Goal: Information Seeking & Learning: Learn about a topic

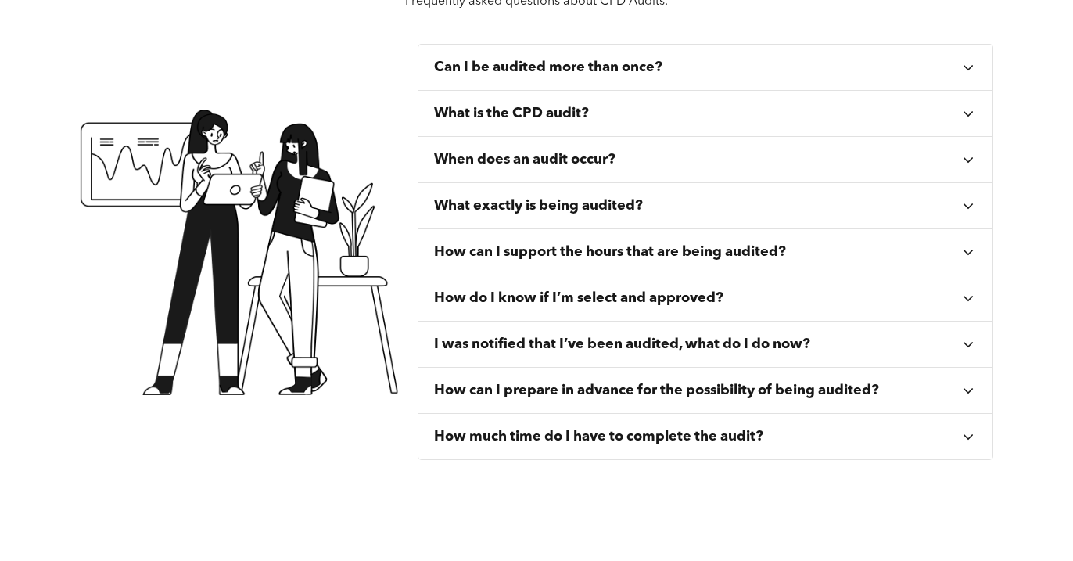
scroll to position [596, 0]
click at [647, 69] on h3 "Can I be audited more than once?" at bounding box center [548, 66] width 228 height 17
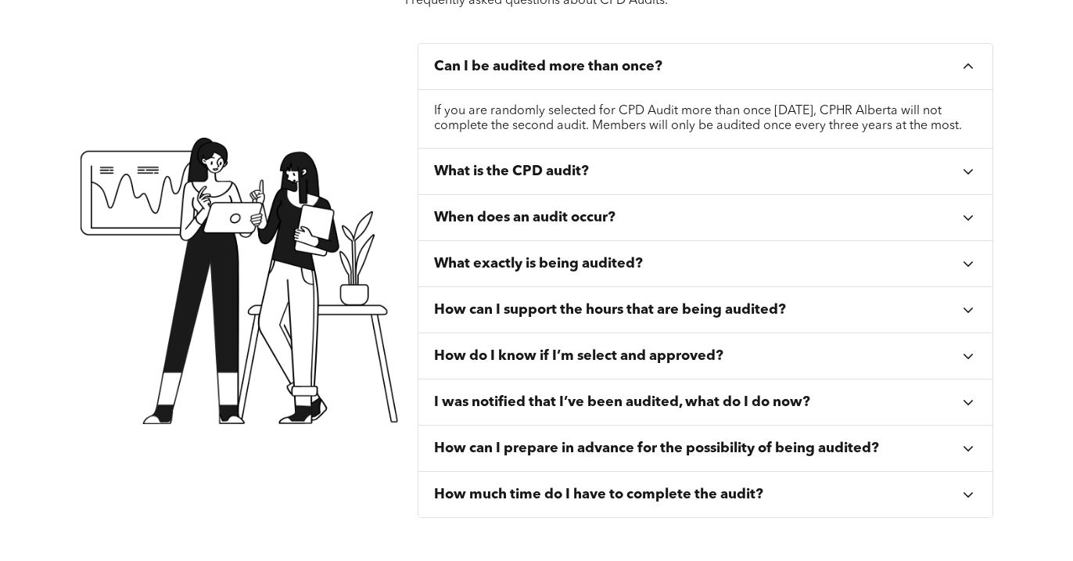
click at [649, 72] on h3 "Can I be audited more than once?" at bounding box center [548, 66] width 228 height 17
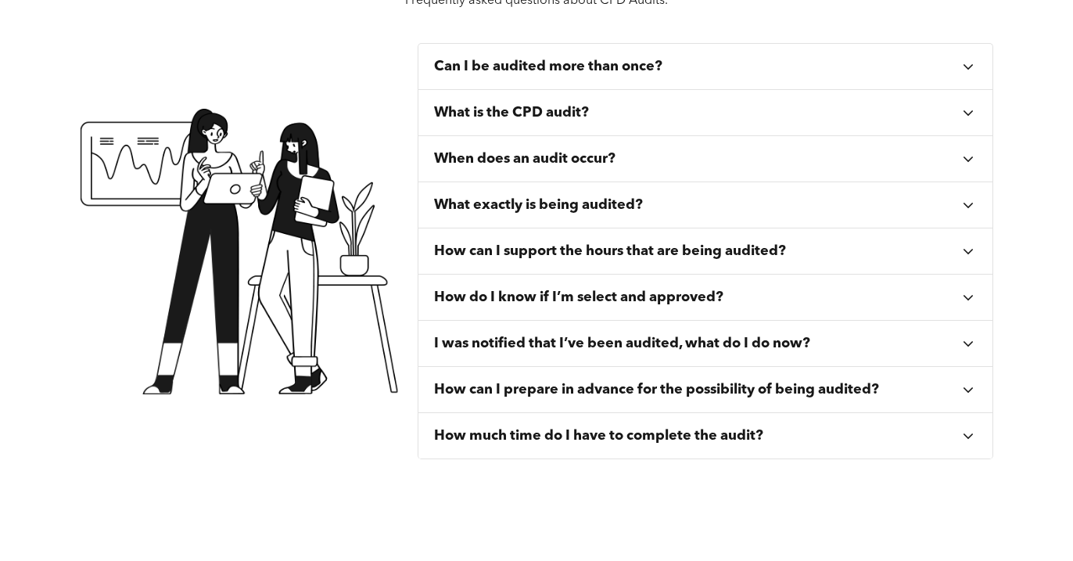
click at [602, 113] on div "What is the CPD audit?" at bounding box center [697, 112] width 526 height 17
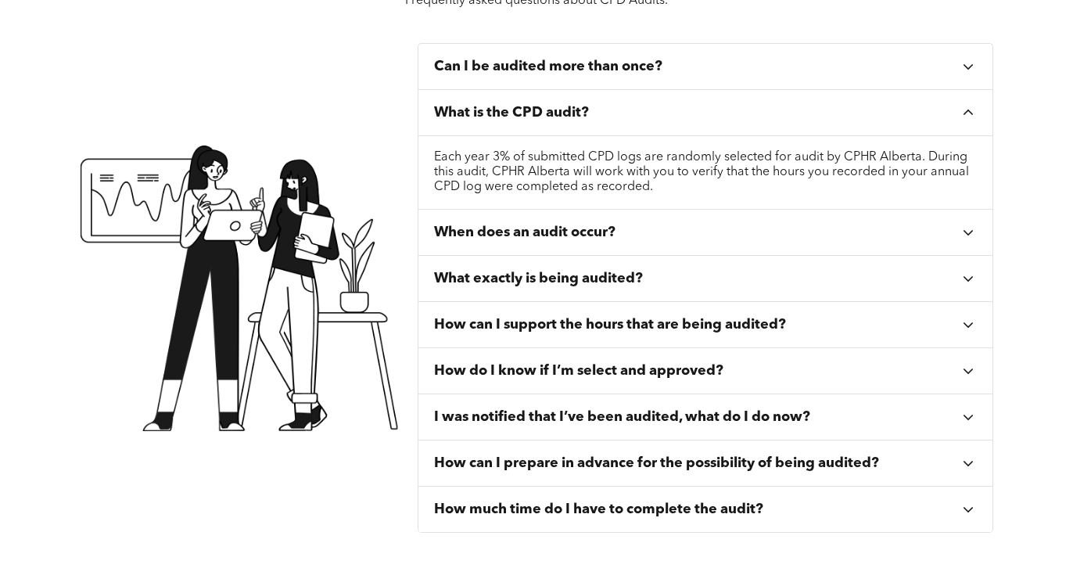
click at [602, 113] on div "What is the CPD audit?" at bounding box center [697, 112] width 526 height 17
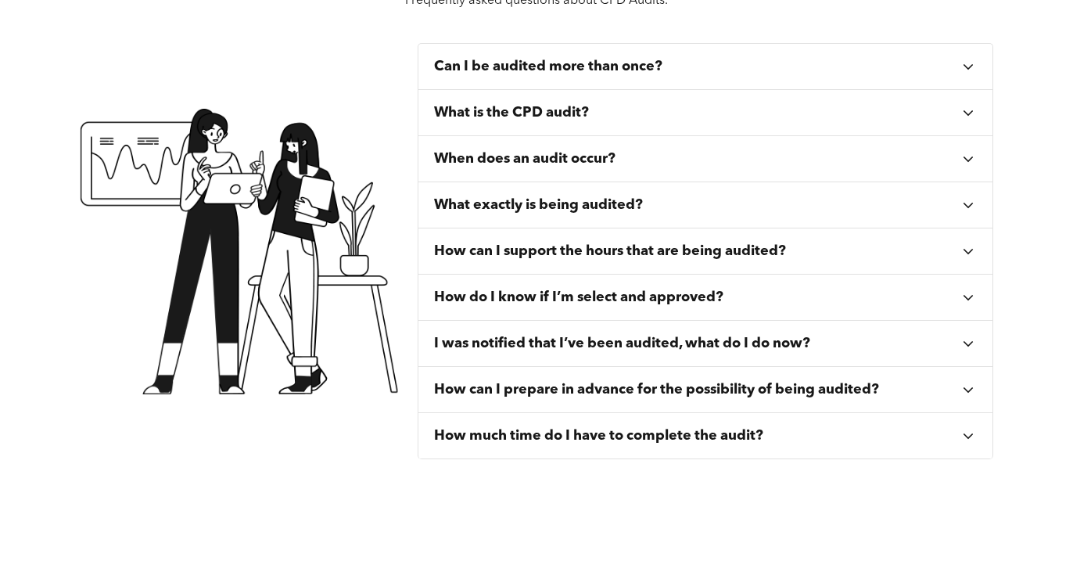
click at [574, 155] on h3 "When does an audit occur?" at bounding box center [524, 158] width 181 height 17
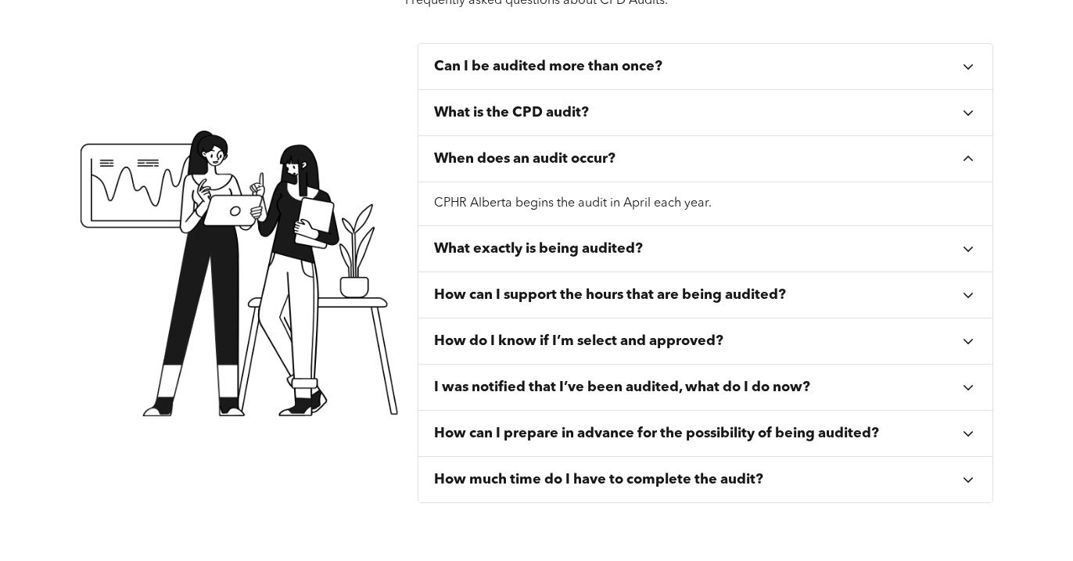
click at [574, 155] on h3 "When does an audit occur?" at bounding box center [524, 158] width 181 height 17
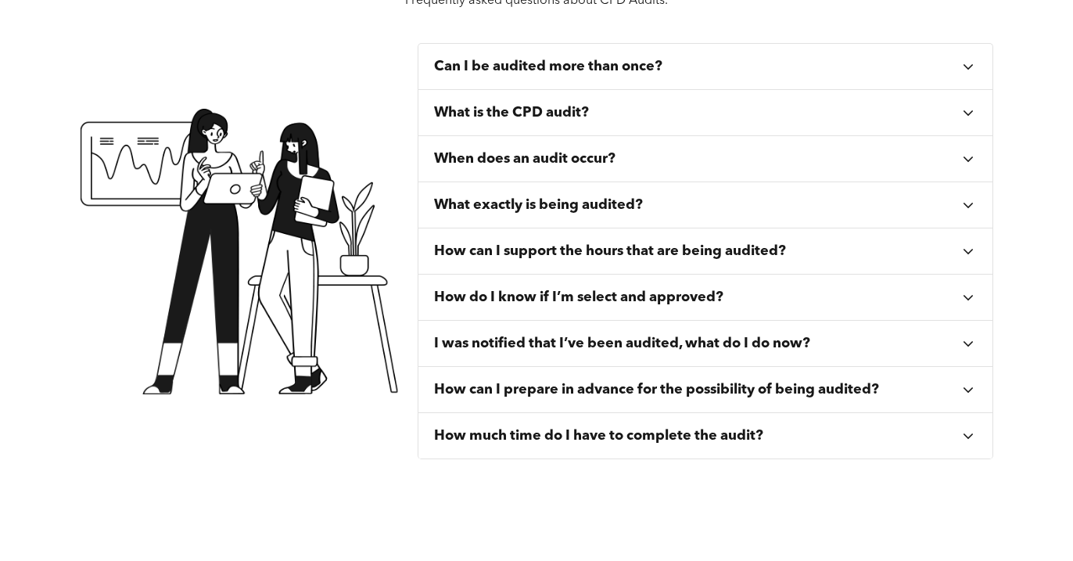
scroll to position [604, 0]
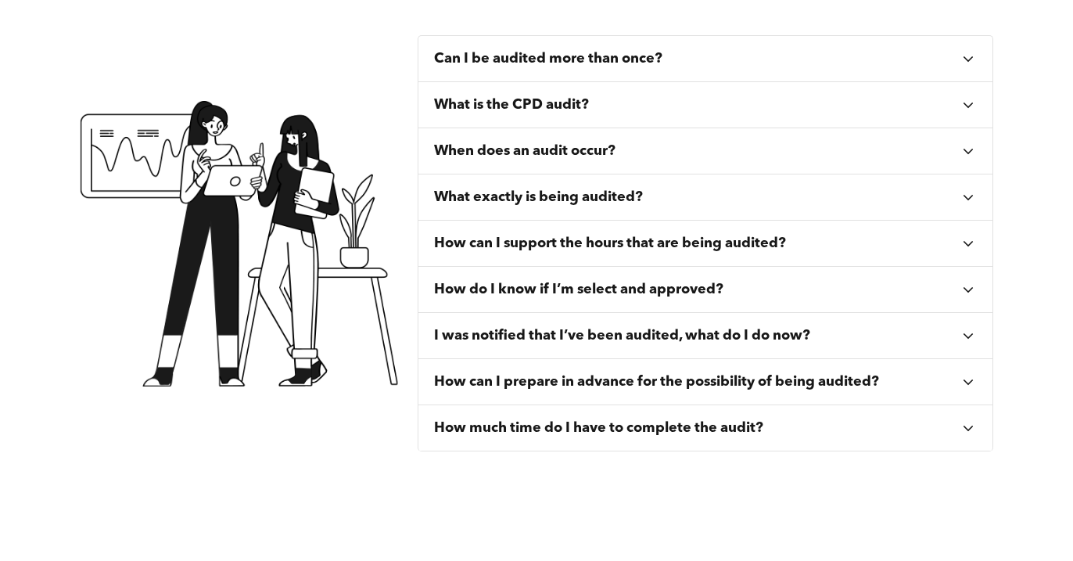
click at [557, 190] on h3 "What exactly is being audited?" at bounding box center [538, 197] width 209 height 17
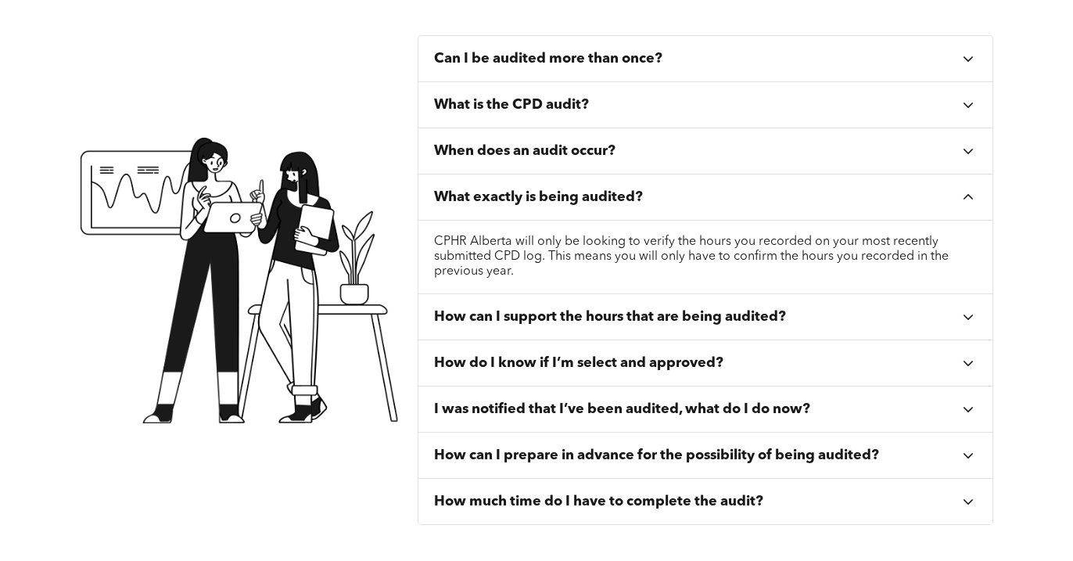
click at [557, 191] on h3 "What exactly is being audited?" at bounding box center [538, 197] width 209 height 17
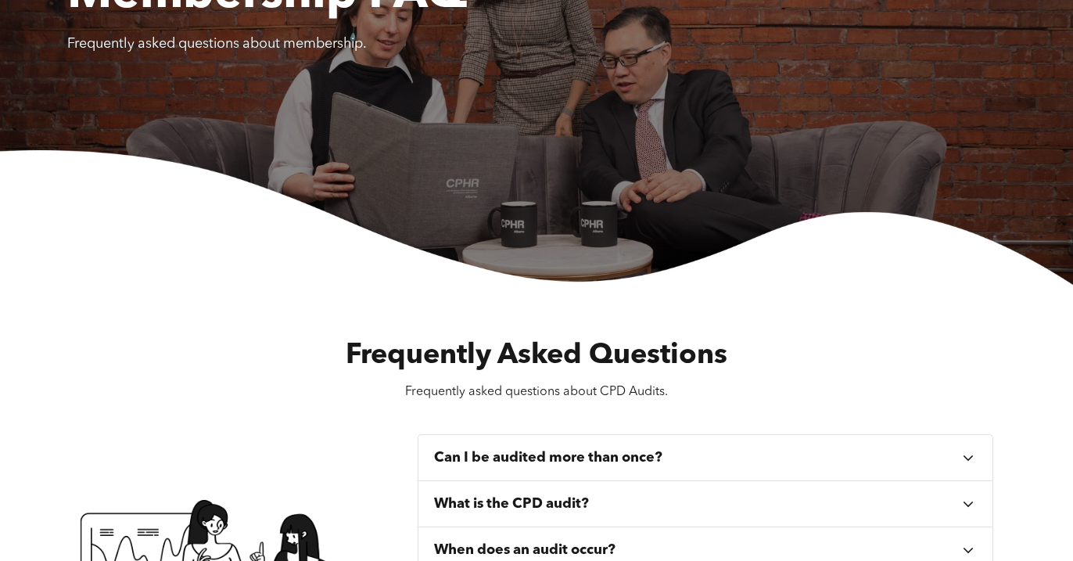
scroll to position [0, 0]
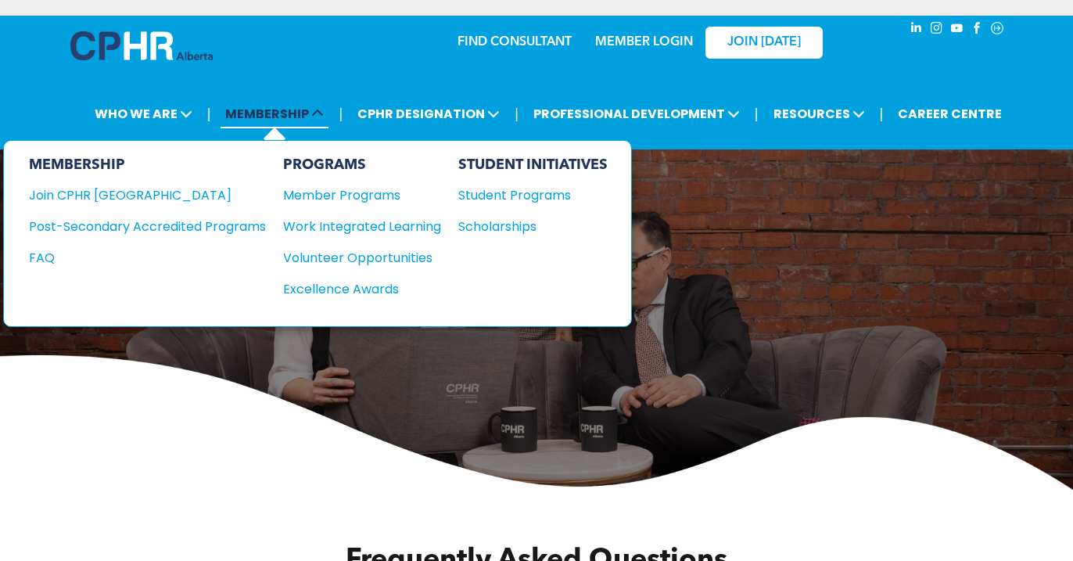
click at [289, 115] on span "MEMBERSHIP" at bounding box center [275, 113] width 108 height 29
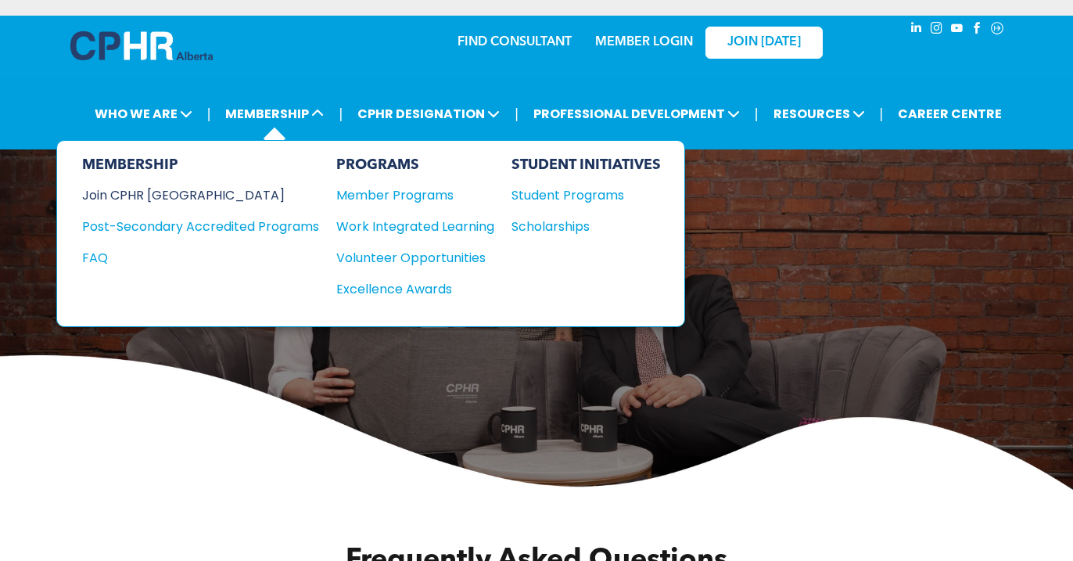
click at [142, 198] on div "Join CPHR [GEOGRAPHIC_DATA]" at bounding box center [189, 195] width 214 height 20
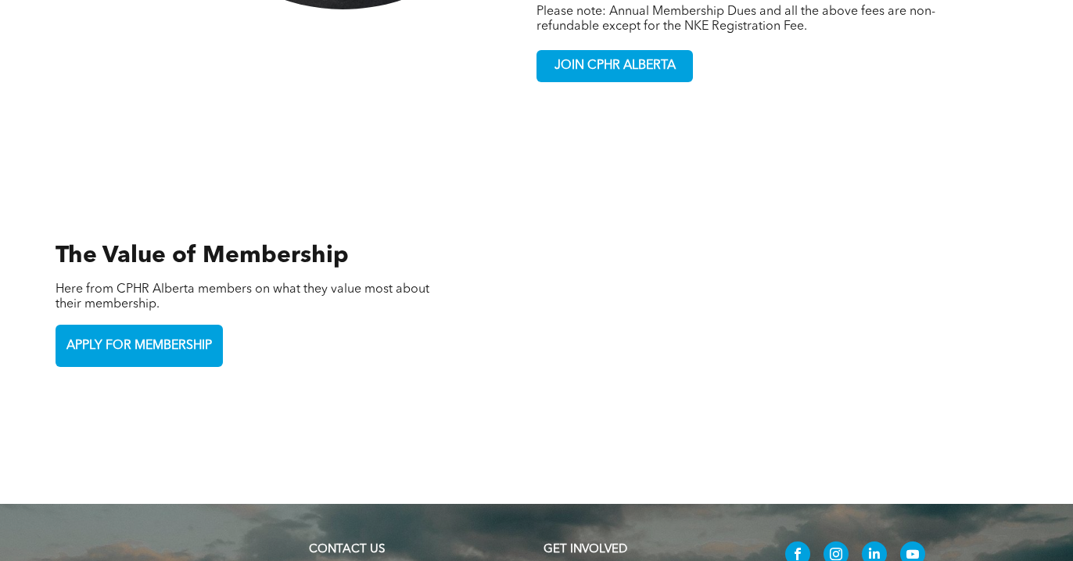
scroll to position [3321, 0]
